Goal: Transaction & Acquisition: Purchase product/service

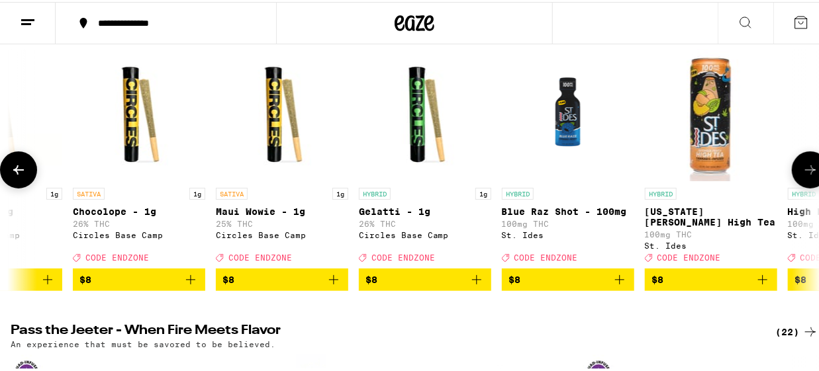
click at [273, 286] on span "$8" at bounding box center [281, 278] width 119 height 16
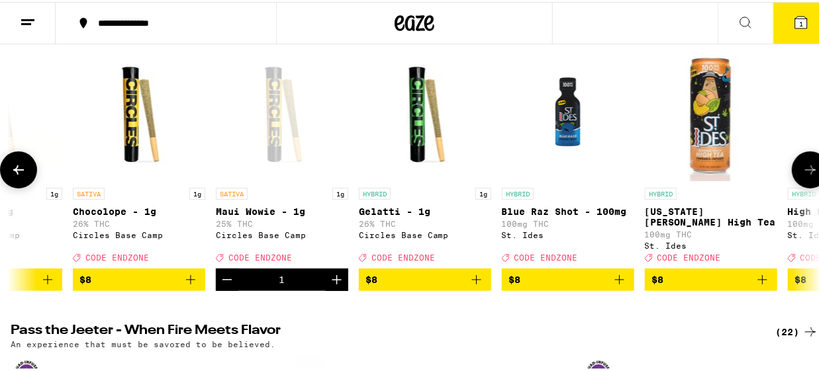
scroll to position [219, 0]
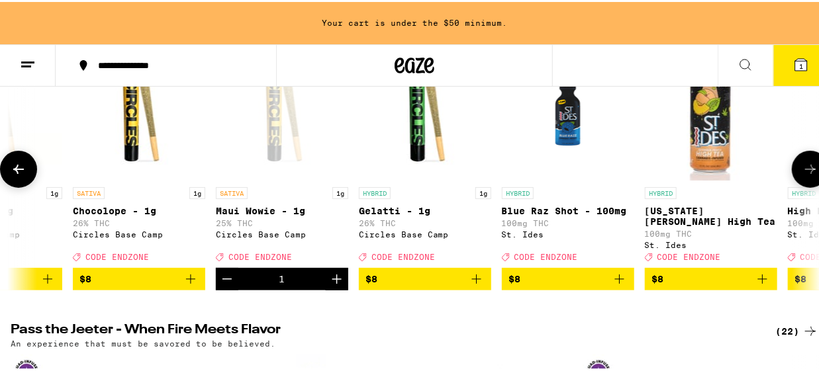
click at [806, 175] on icon at bounding box center [810, 168] width 16 height 16
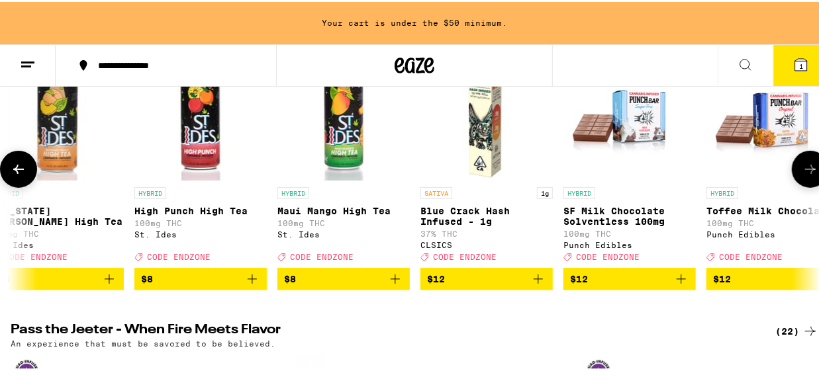
click at [808, 175] on icon at bounding box center [810, 168] width 16 height 16
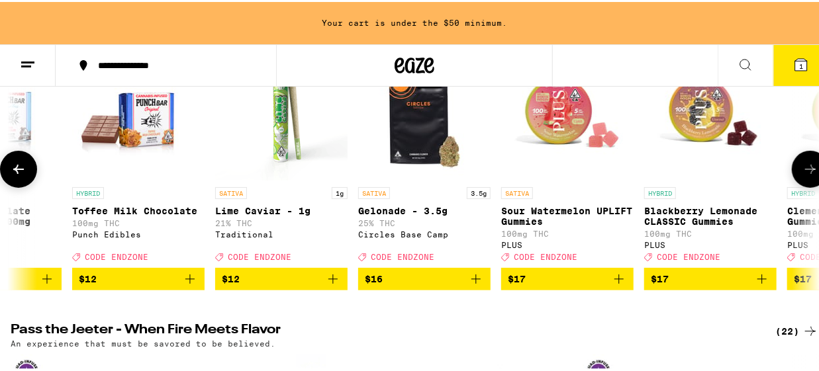
scroll to position [0, 1960]
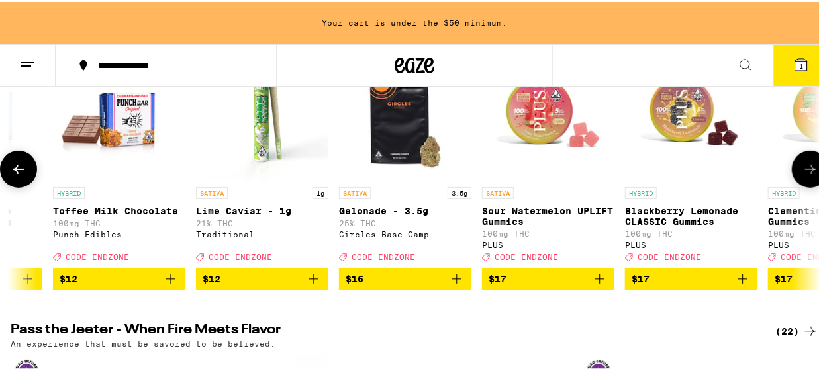
click at [808, 175] on icon at bounding box center [810, 168] width 16 height 16
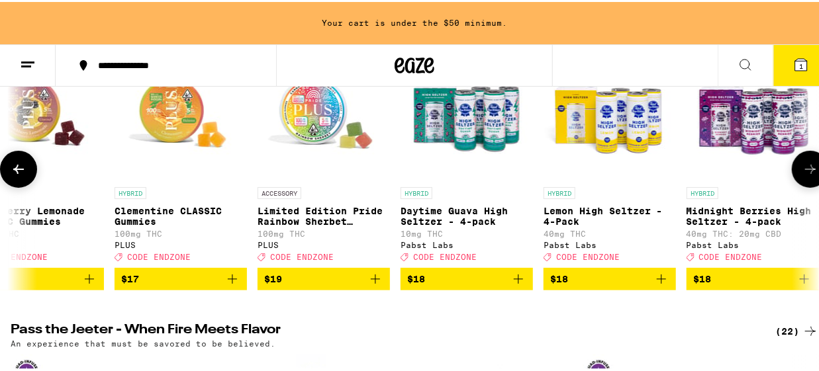
click at [808, 175] on icon at bounding box center [810, 168] width 16 height 16
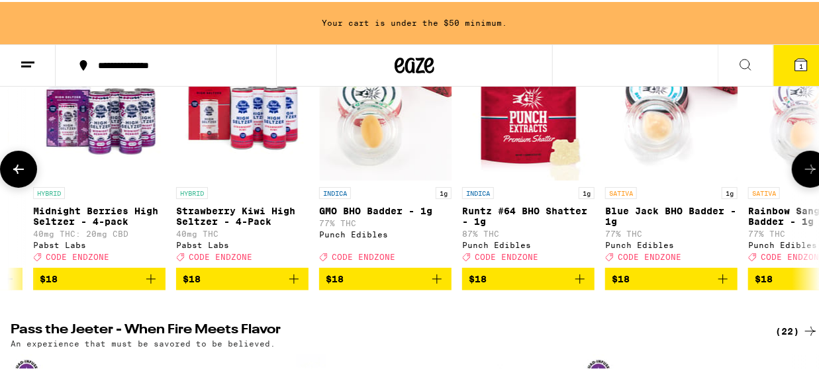
click at [809, 175] on button at bounding box center [810, 167] width 37 height 37
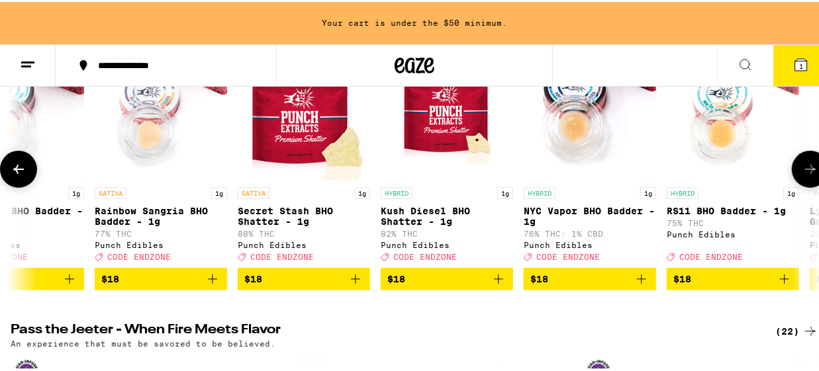
click at [809, 175] on button at bounding box center [810, 167] width 37 height 37
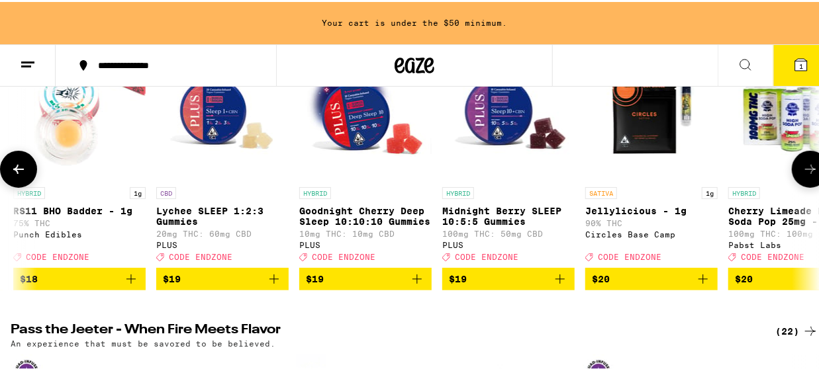
click at [809, 175] on button at bounding box center [810, 167] width 37 height 37
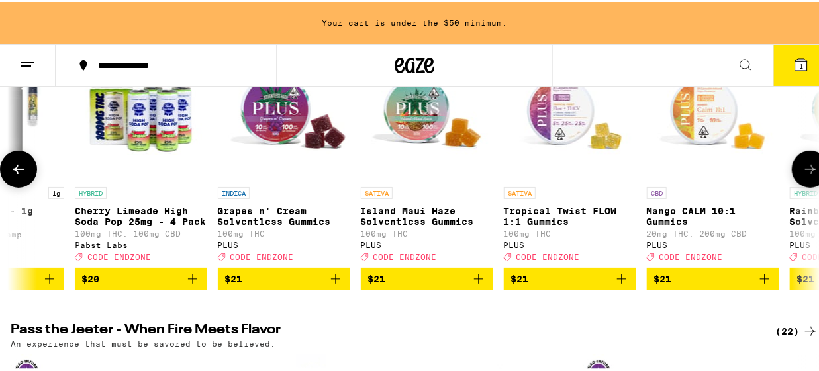
click at [809, 175] on button at bounding box center [810, 167] width 37 height 37
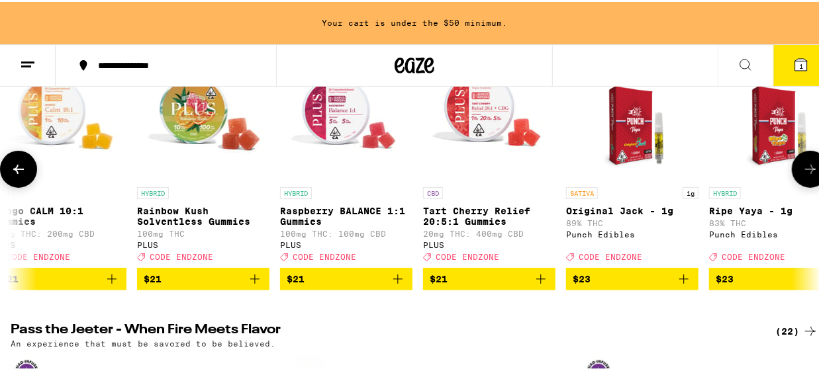
click at [809, 175] on button at bounding box center [810, 167] width 37 height 37
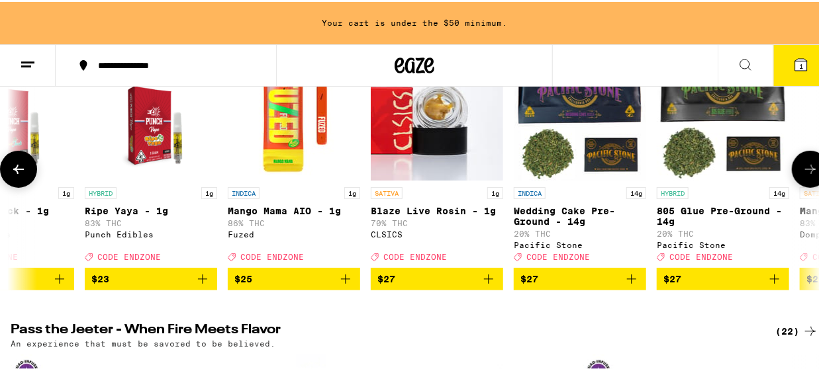
scroll to position [0, 6534]
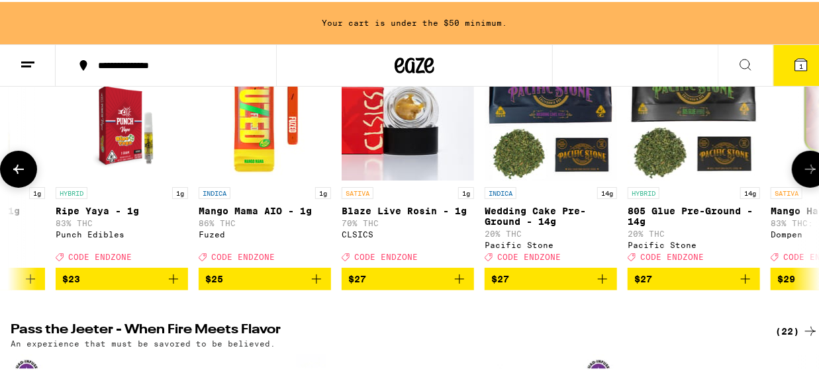
click at [809, 175] on button at bounding box center [810, 167] width 37 height 37
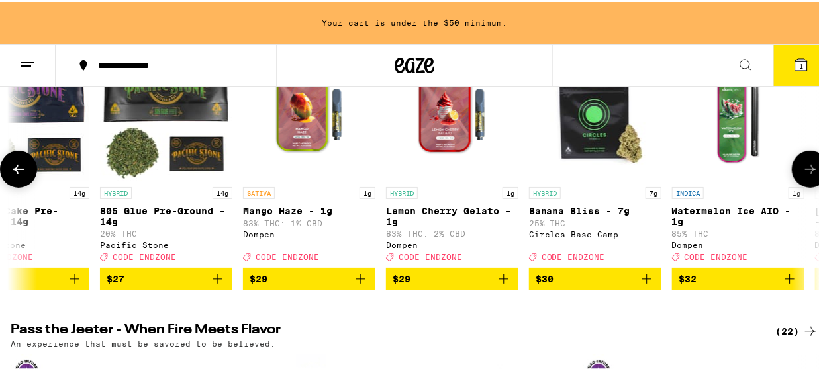
scroll to position [0, 7187]
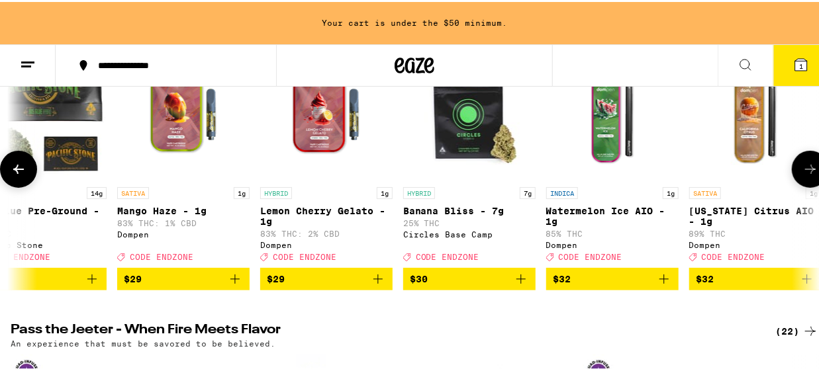
click at [809, 175] on button at bounding box center [810, 167] width 37 height 37
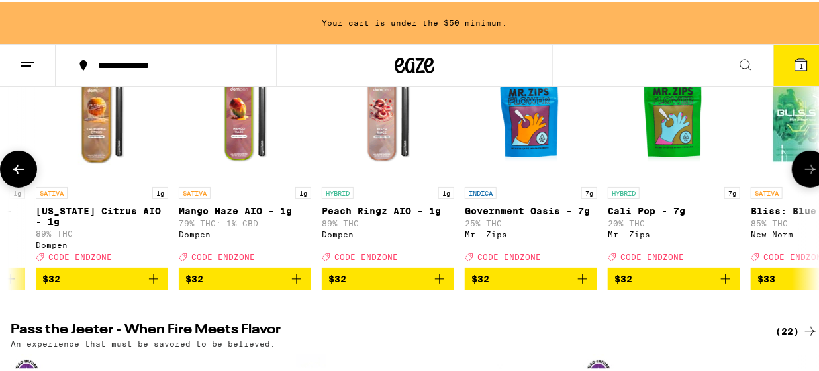
click at [809, 175] on button at bounding box center [810, 167] width 37 height 37
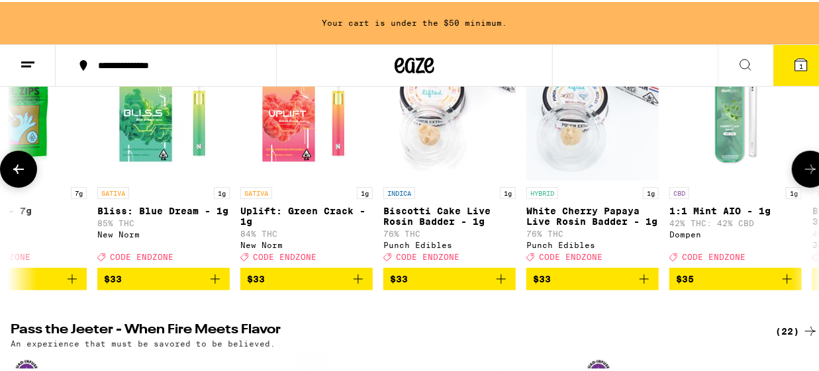
click at [809, 175] on button at bounding box center [810, 167] width 37 height 37
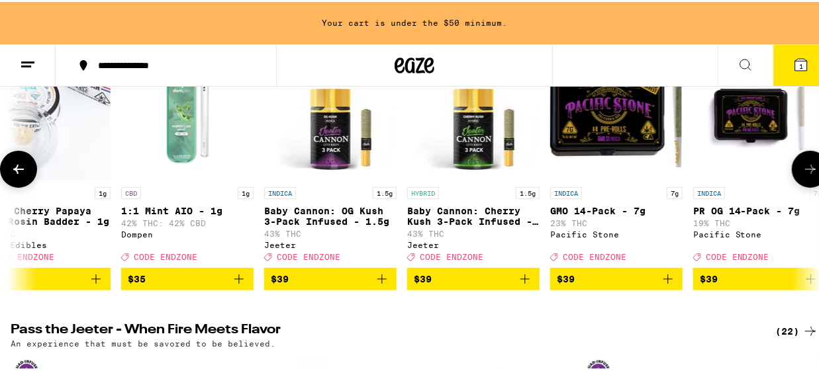
scroll to position [0, 9148]
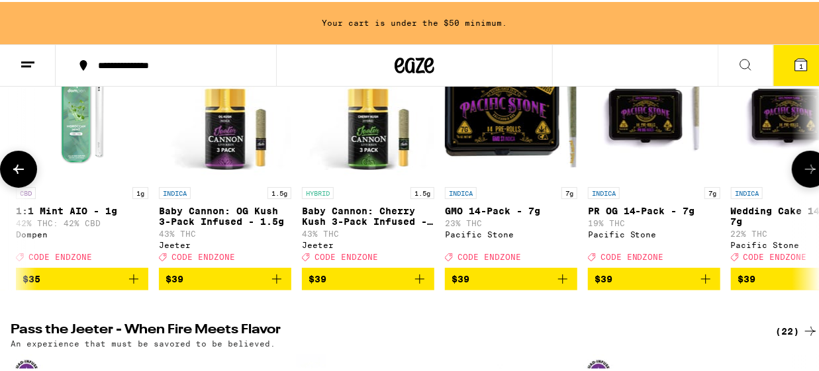
click at [809, 175] on button at bounding box center [810, 167] width 37 height 37
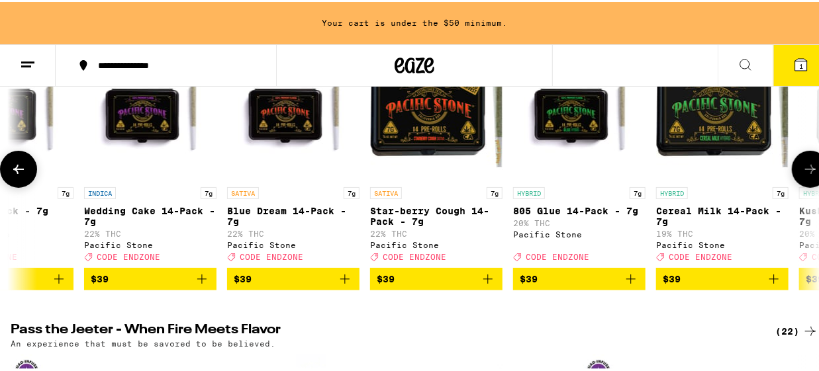
scroll to position [0, 9801]
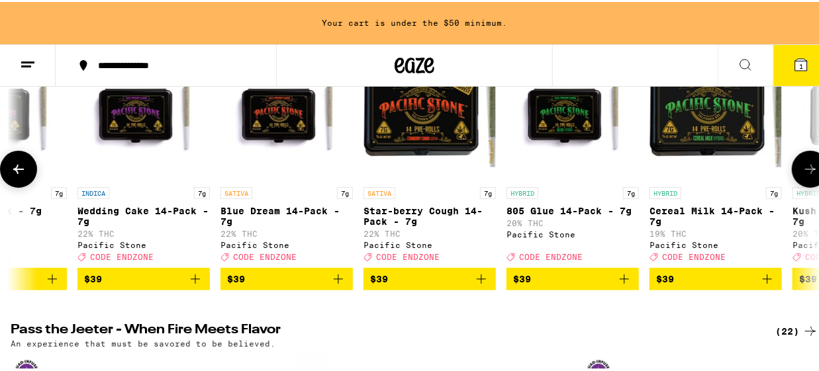
click at [811, 174] on button at bounding box center [810, 167] width 37 height 37
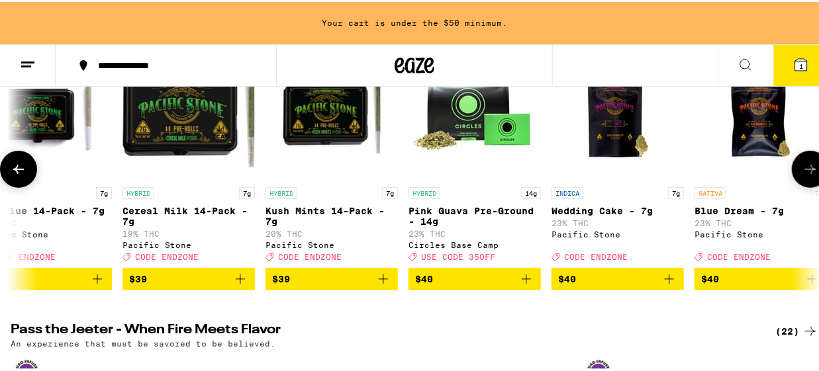
scroll to position [0, 10455]
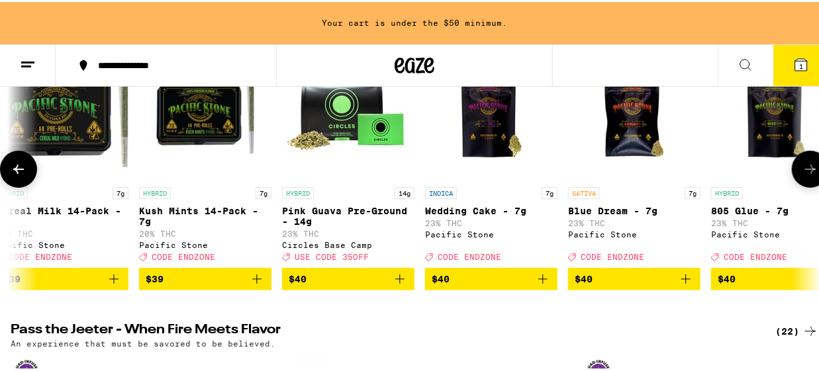
click at [812, 174] on button at bounding box center [810, 167] width 37 height 37
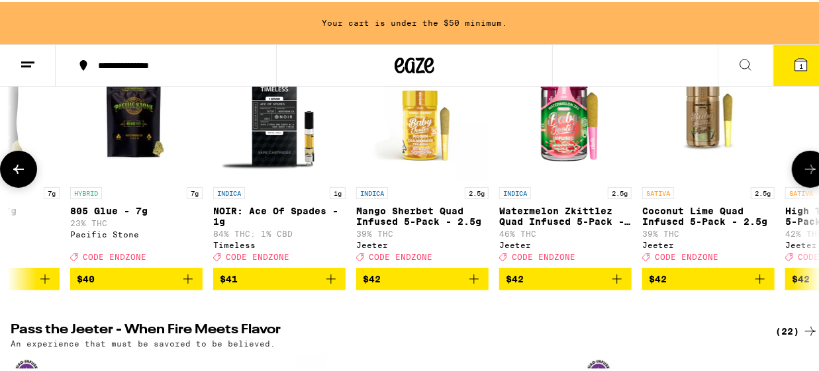
scroll to position [0, 11108]
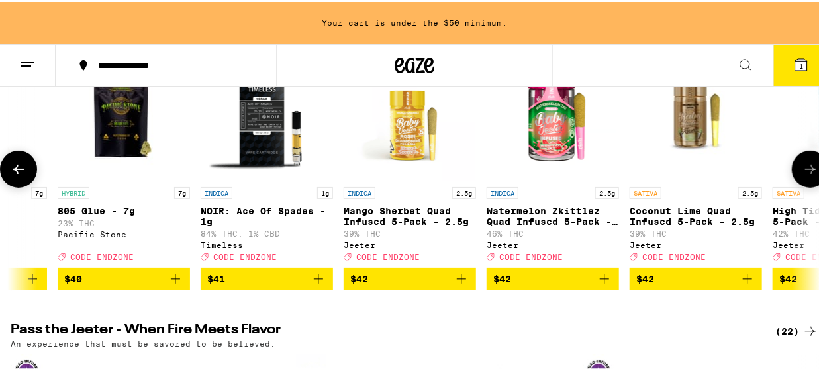
click at [816, 174] on button at bounding box center [810, 167] width 37 height 37
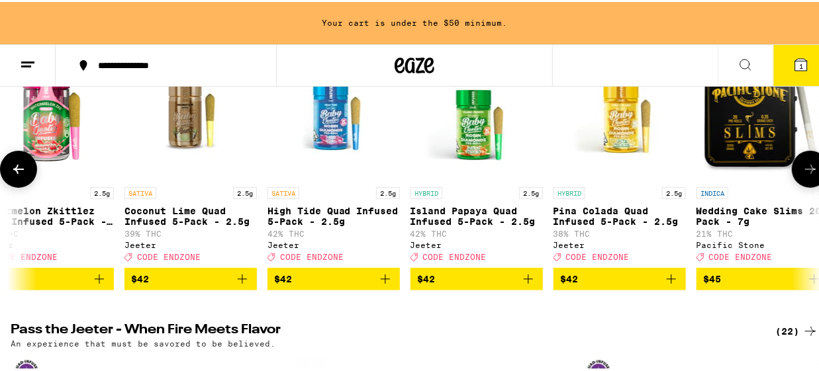
scroll to position [0, 11761]
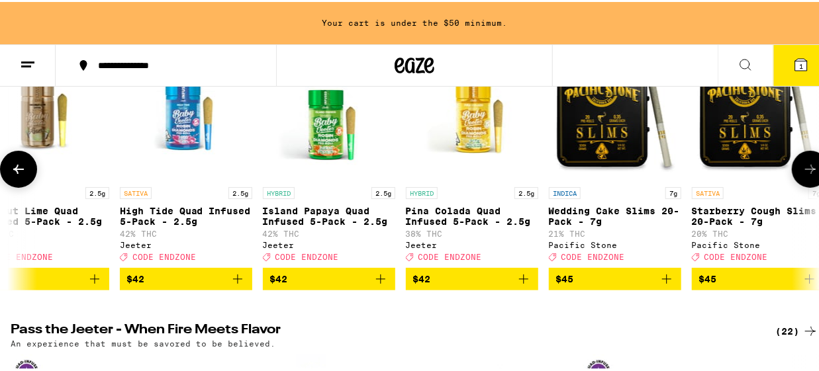
click at [816, 174] on button at bounding box center [810, 167] width 37 height 37
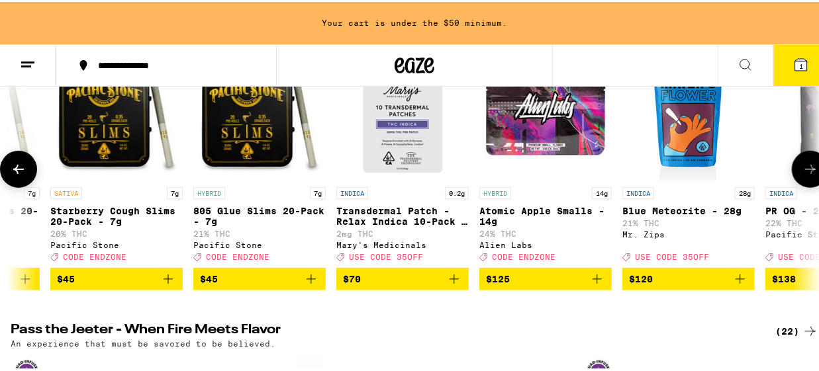
scroll to position [0, 12415]
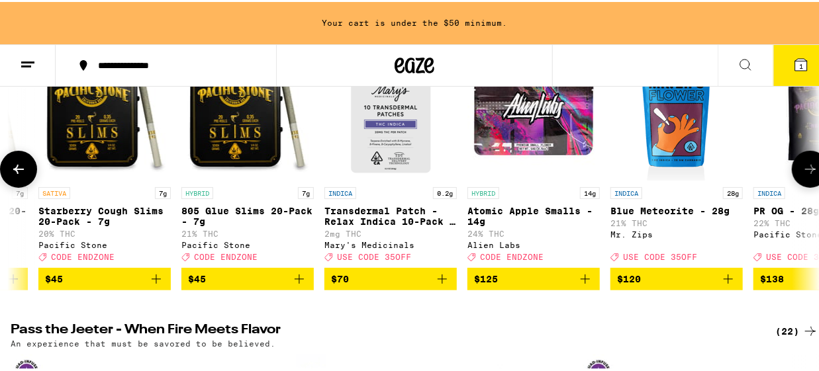
click at [816, 174] on button at bounding box center [810, 167] width 37 height 37
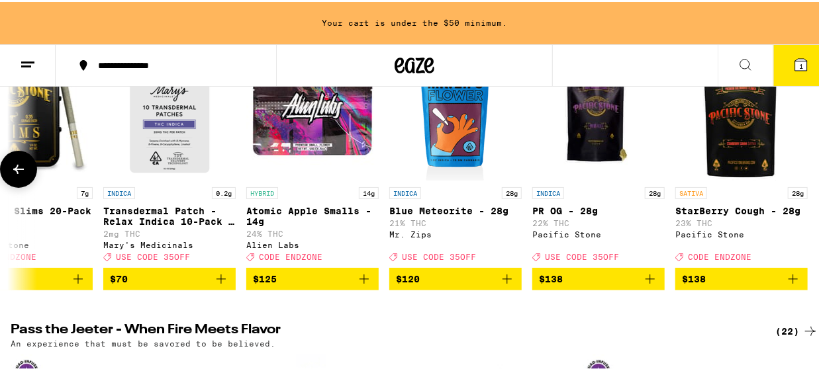
scroll to position [0, 12645]
click at [816, 174] on div at bounding box center [810, 167] width 37 height 37
